Goal: Obtain resource: Obtain resource

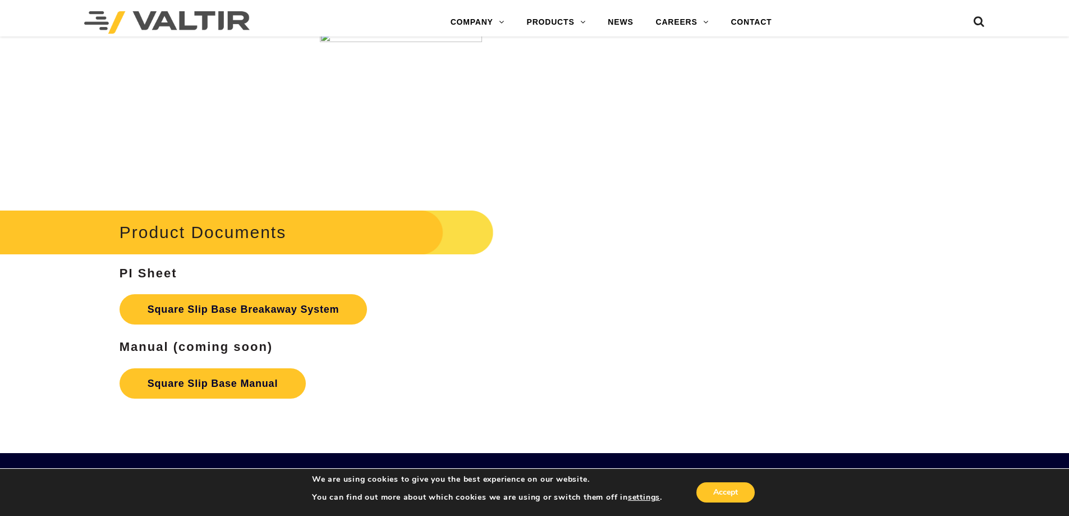
scroll to position [1795, 0]
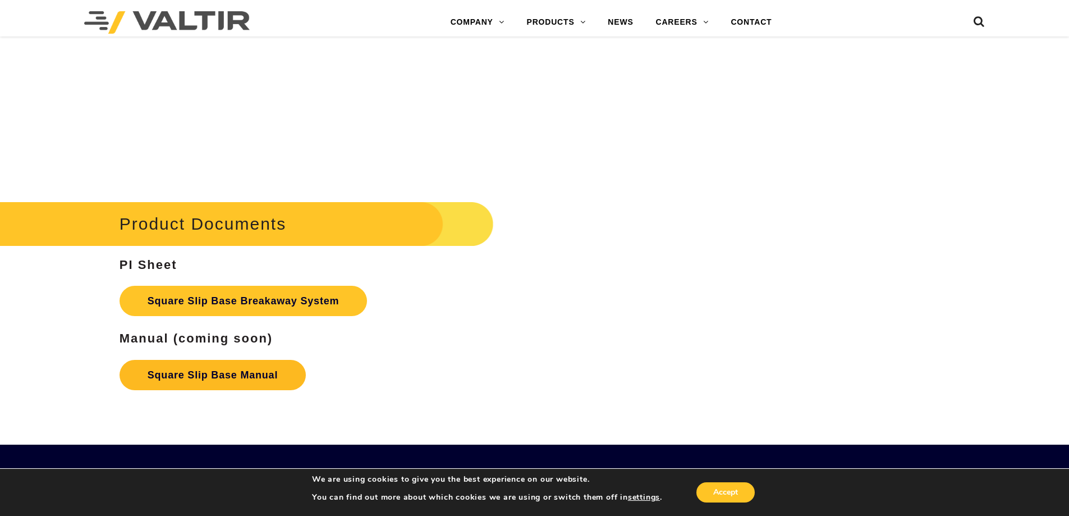
click at [200, 374] on link "Square Slip Base Manual" at bounding box center [213, 375] width 186 height 30
click at [214, 293] on link "Square Slip Base Breakaway System" at bounding box center [244, 301] width 248 height 30
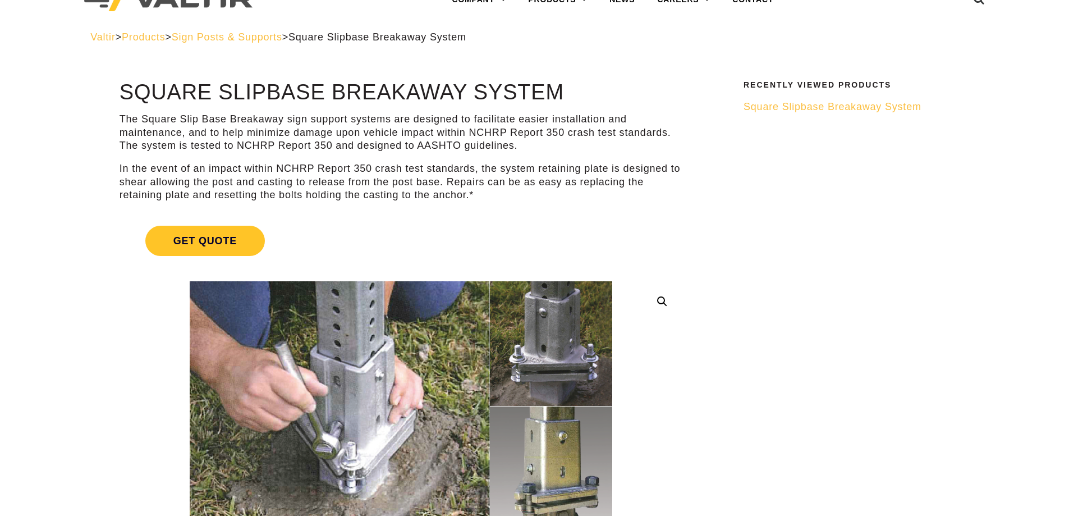
scroll to position [56, 0]
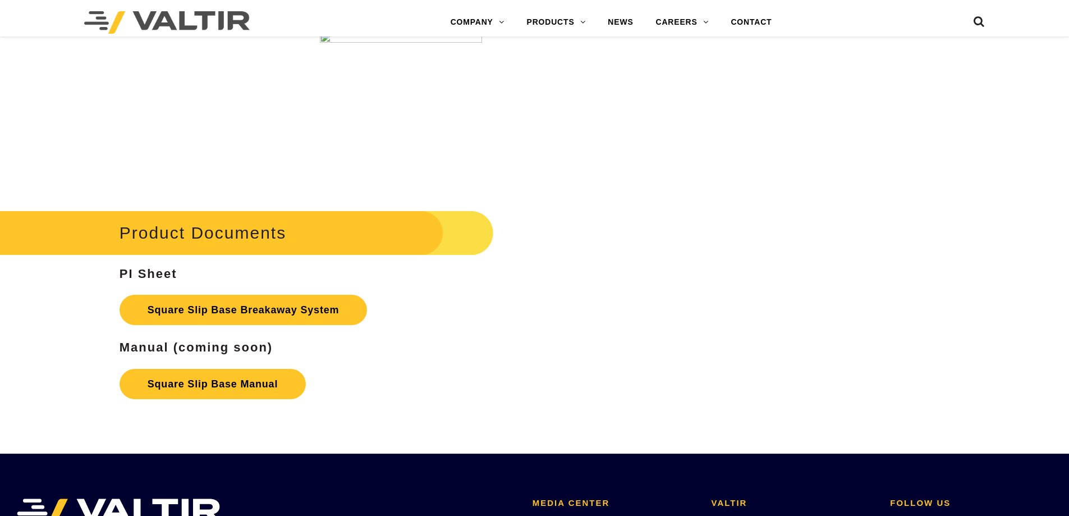
scroll to position [1795, 0]
